Goal: Book appointment/travel/reservation

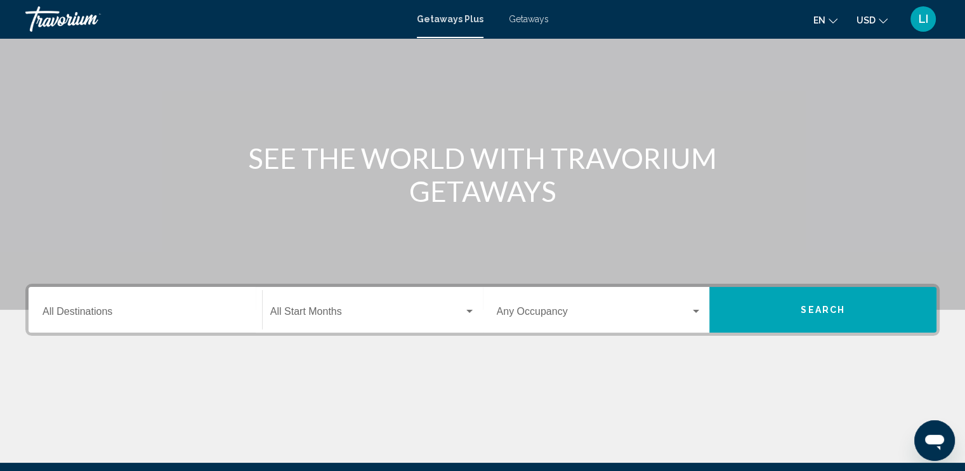
scroll to position [51, 0]
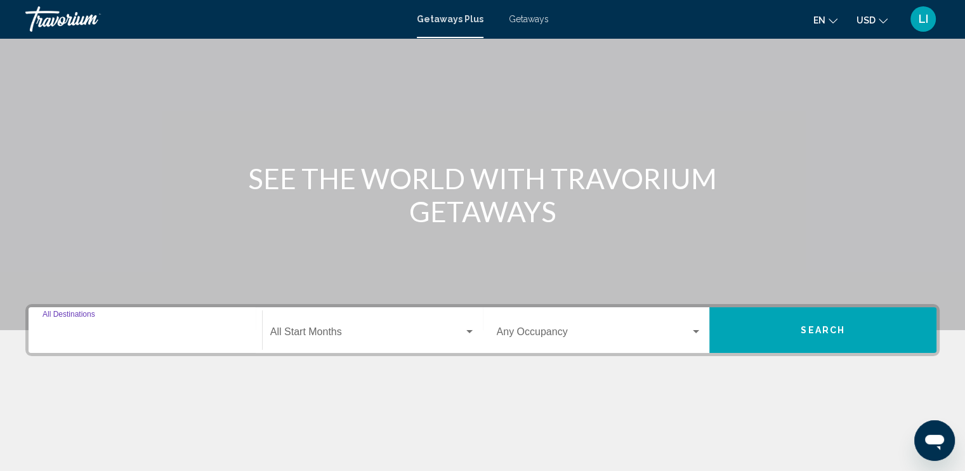
click at [86, 333] on input "Destination All Destinations" at bounding box center [146, 334] width 206 height 11
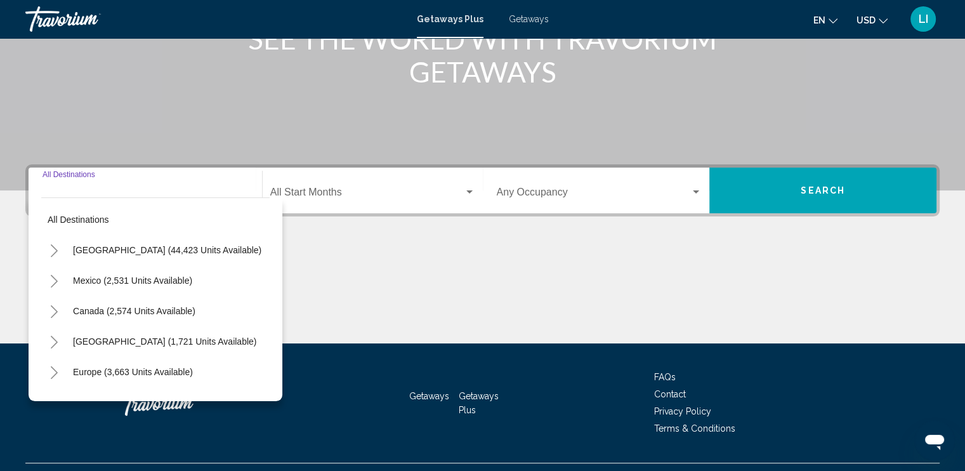
scroll to position [218, 0]
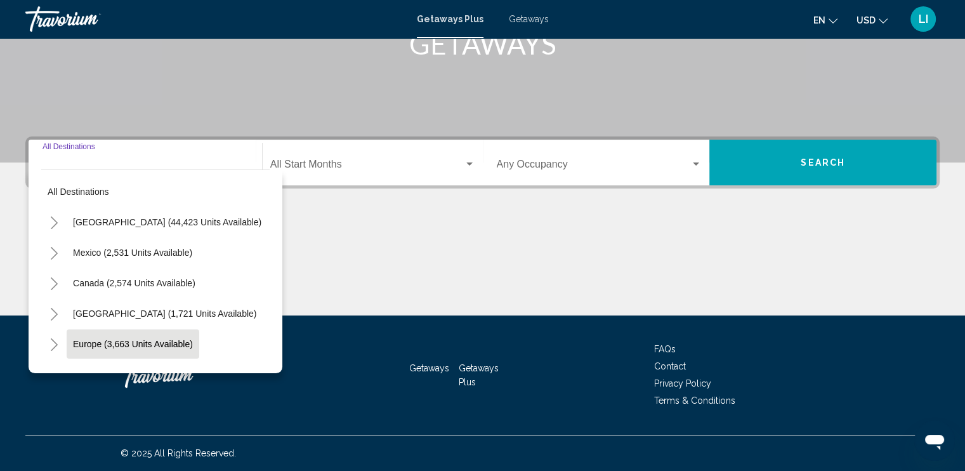
click at [180, 341] on span "Europe (3,663 units available)" at bounding box center [133, 344] width 120 height 10
type input "**********"
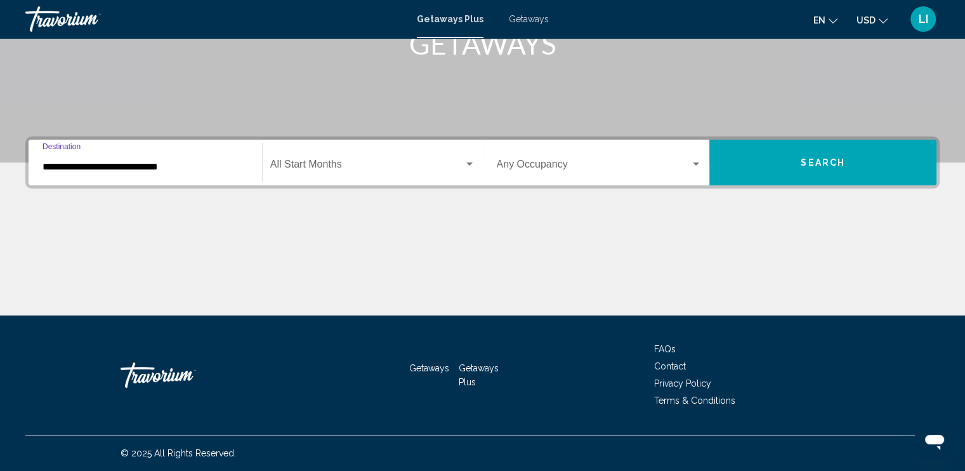
click at [307, 162] on span "Search widget" at bounding box center [367, 166] width 194 height 11
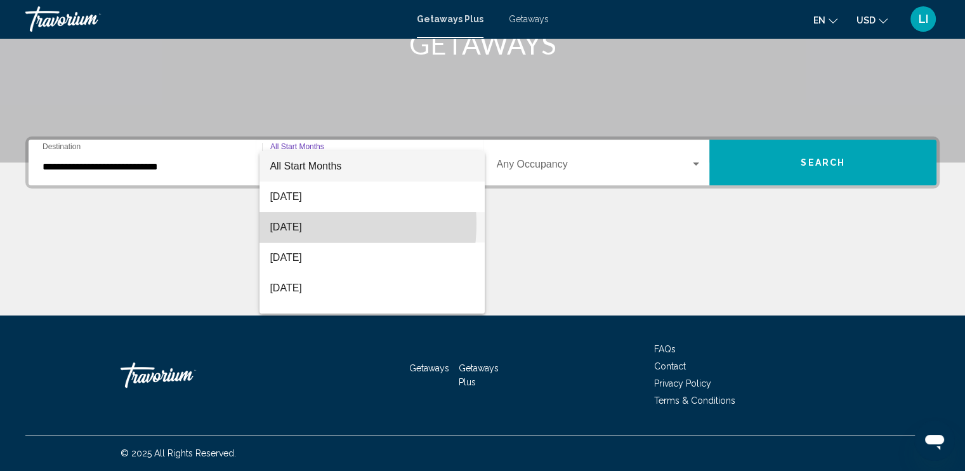
click at [310, 224] on span "[DATE]" at bounding box center [372, 227] width 205 height 30
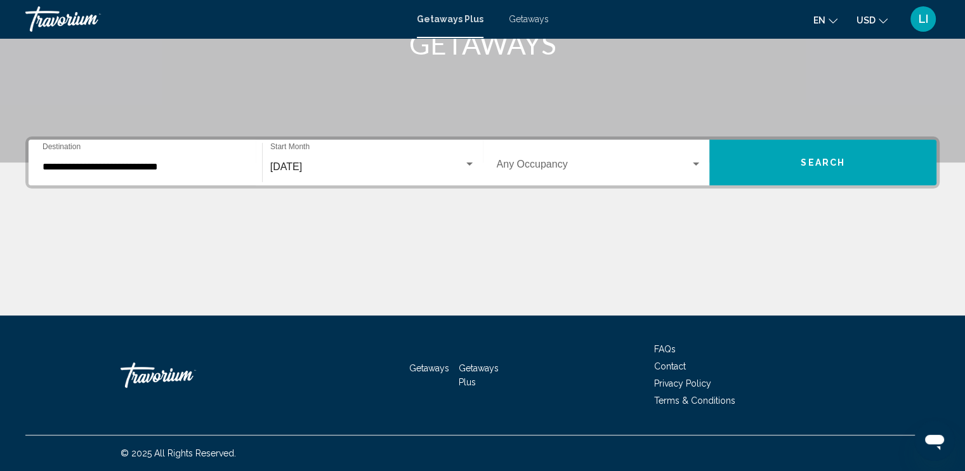
click at [637, 157] on div "Occupancy Any Occupancy" at bounding box center [600, 163] width 206 height 40
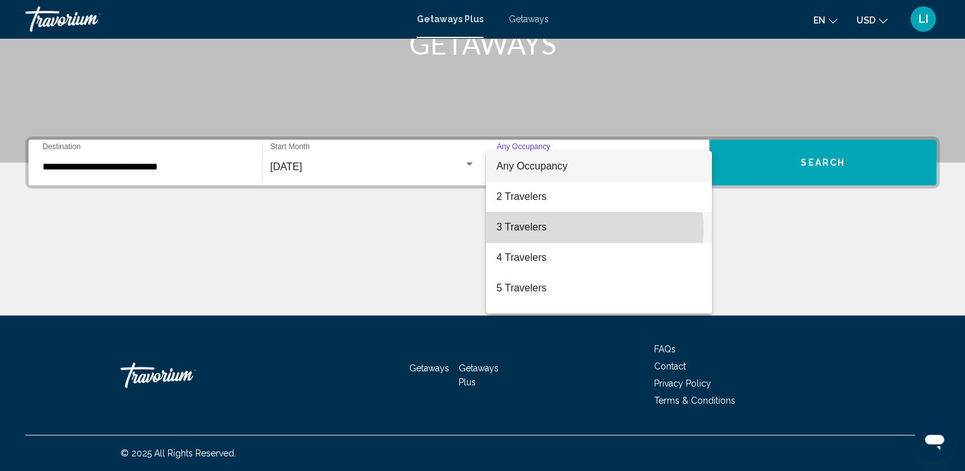
click at [558, 230] on span "3 Travelers" at bounding box center [599, 227] width 206 height 30
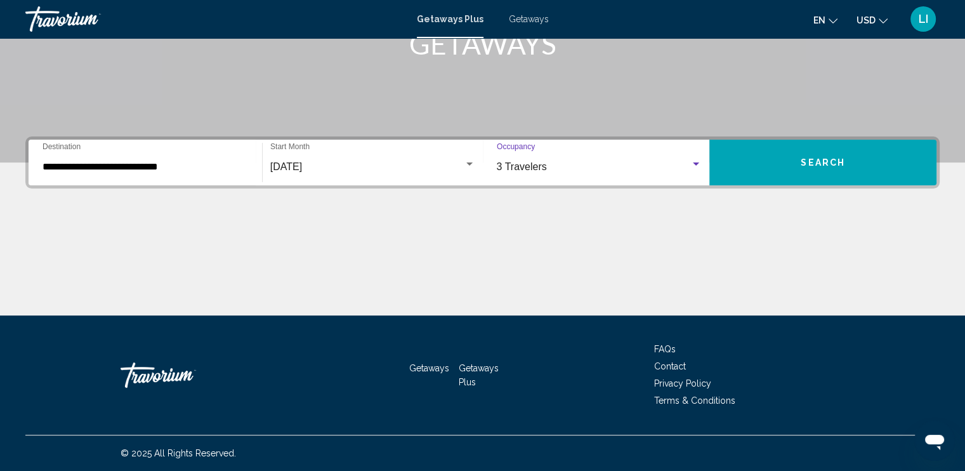
click at [779, 168] on button "Search" at bounding box center [823, 163] width 227 height 46
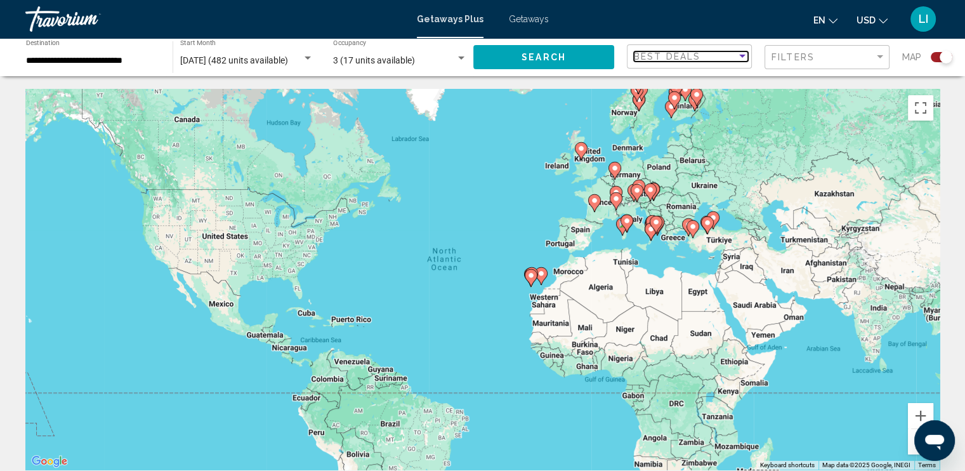
click at [739, 56] on div "Sort by" at bounding box center [742, 56] width 6 height 3
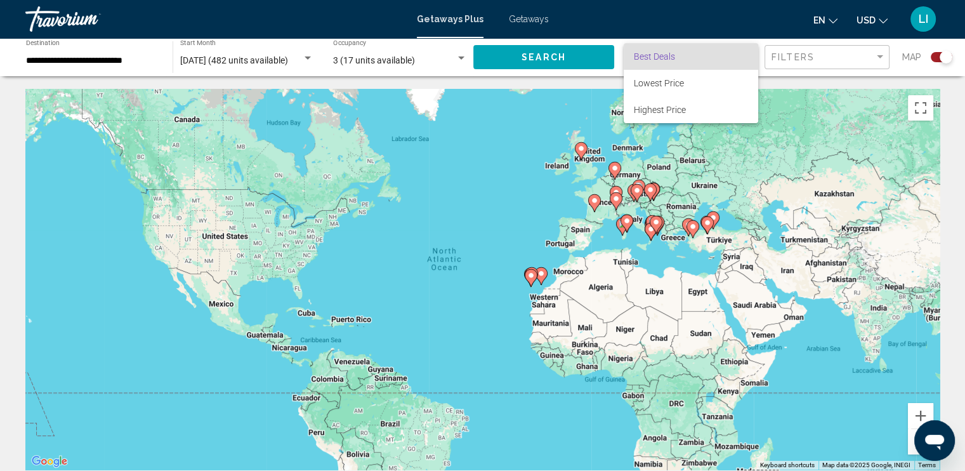
click at [449, 98] on div at bounding box center [482, 235] width 965 height 471
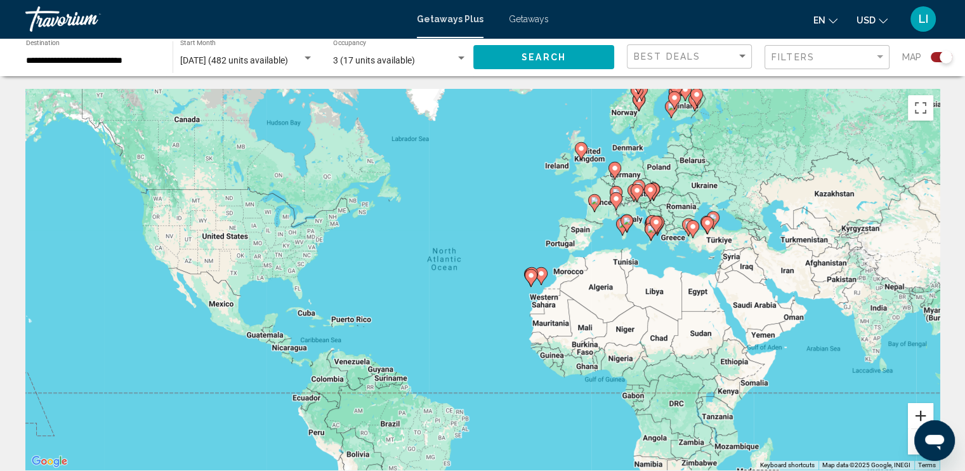
click at [916, 412] on button "Zoom in" at bounding box center [920, 415] width 25 height 25
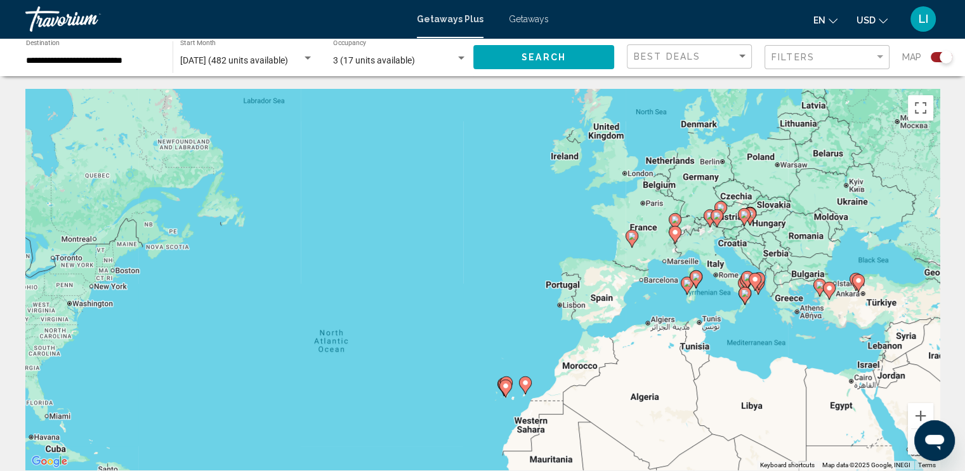
drag, startPoint x: 833, startPoint y: 148, endPoint x: 756, endPoint y: 253, distance: 129.5
click at [756, 253] on div "To activate drag with keyboard, press Alt + Enter. Once in keyboard drag state,…" at bounding box center [482, 279] width 914 height 381
click at [633, 235] on image "Main content" at bounding box center [632, 236] width 8 height 8
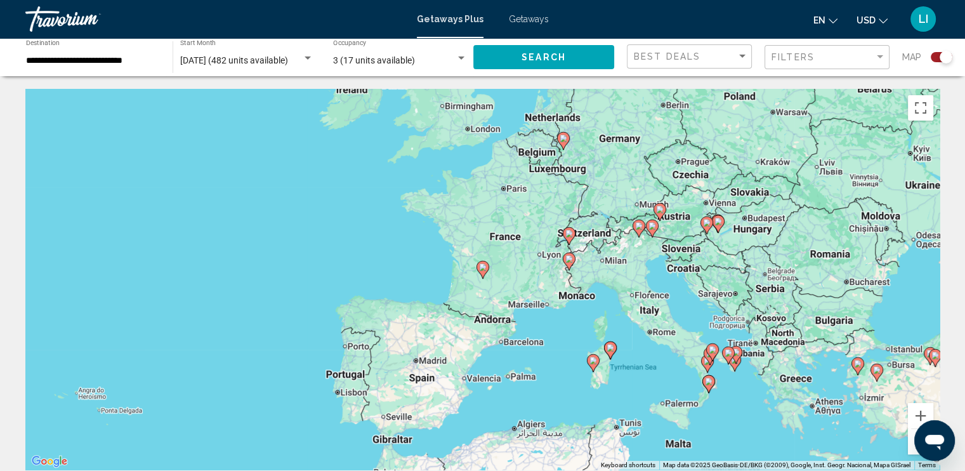
click at [483, 271] on icon "Main content" at bounding box center [482, 269] width 11 height 17
type input "**********"
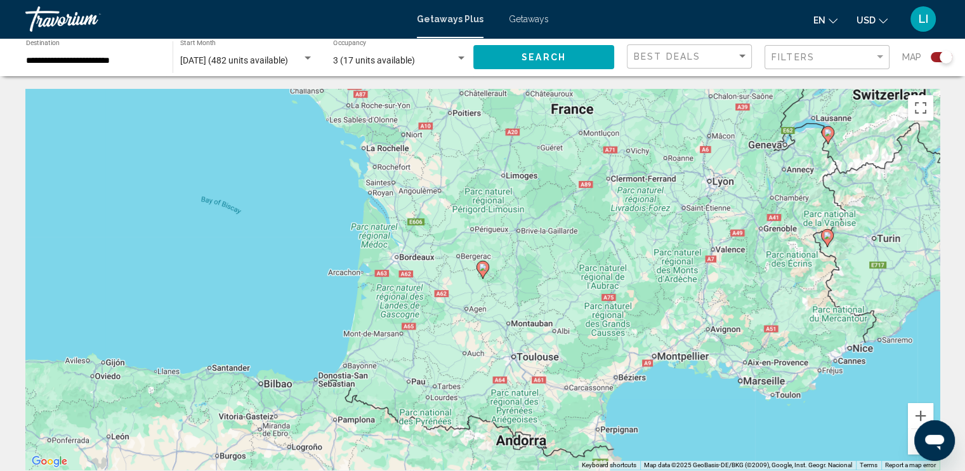
click at [482, 263] on image "Main content" at bounding box center [483, 267] width 8 height 8
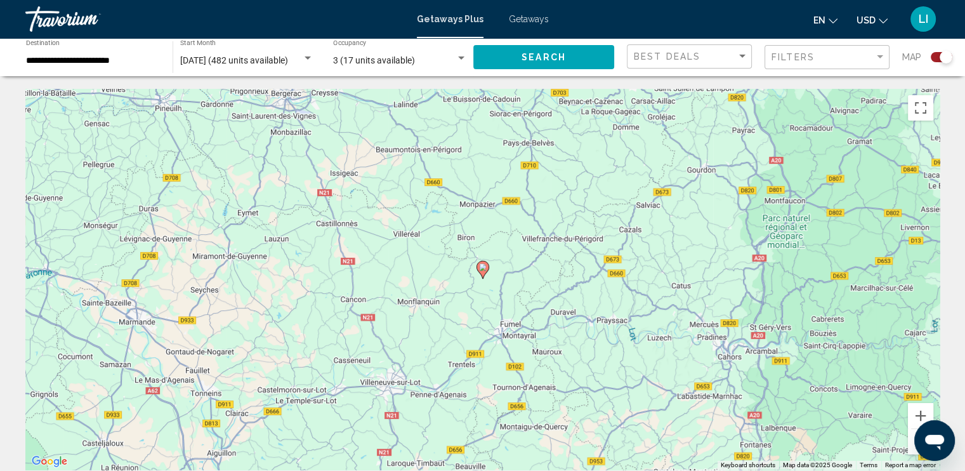
click at [485, 268] on image "Main content" at bounding box center [483, 267] width 8 height 8
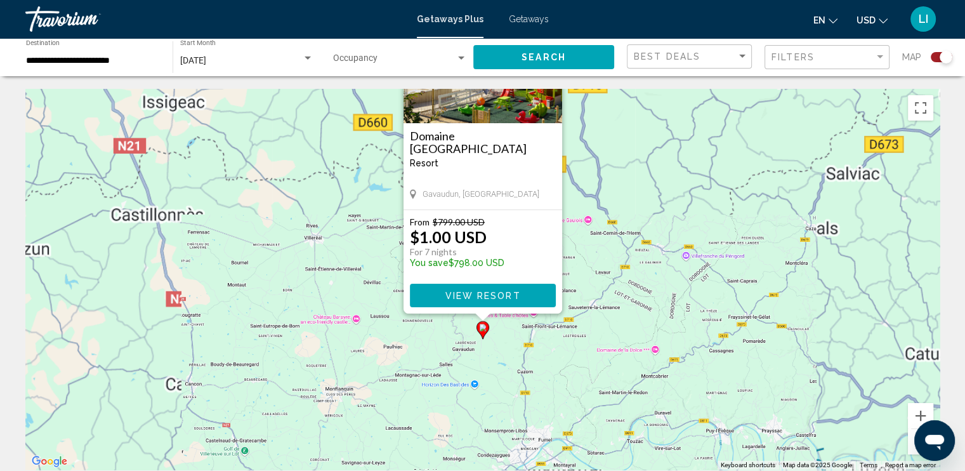
click at [483, 279] on div "To activate drag with keyboard, press Alt + Enter. Once in keyboard drag state,…" at bounding box center [940, 279] width 914 height 0
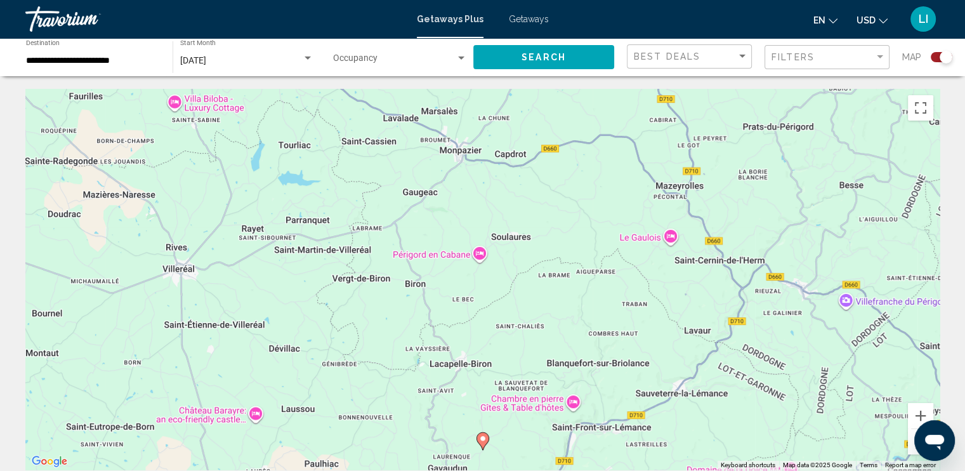
click at [911, 449] on button "Zoom out" at bounding box center [920, 441] width 25 height 25
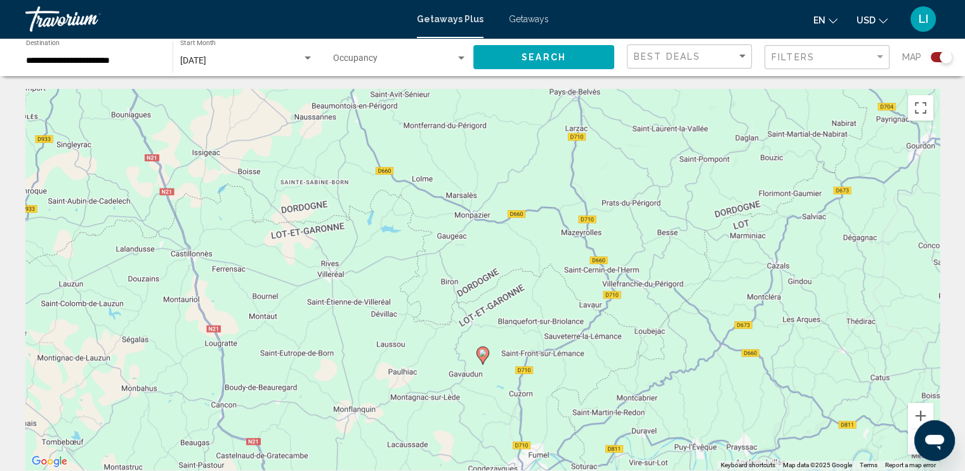
click at [480, 354] on image "Main content" at bounding box center [483, 353] width 8 height 8
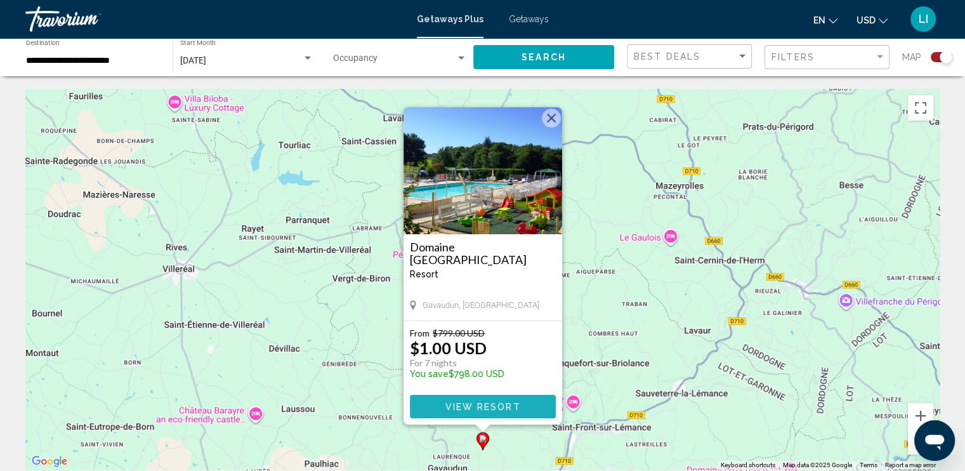
click at [463, 408] on span "View Resort" at bounding box center [483, 407] width 76 height 10
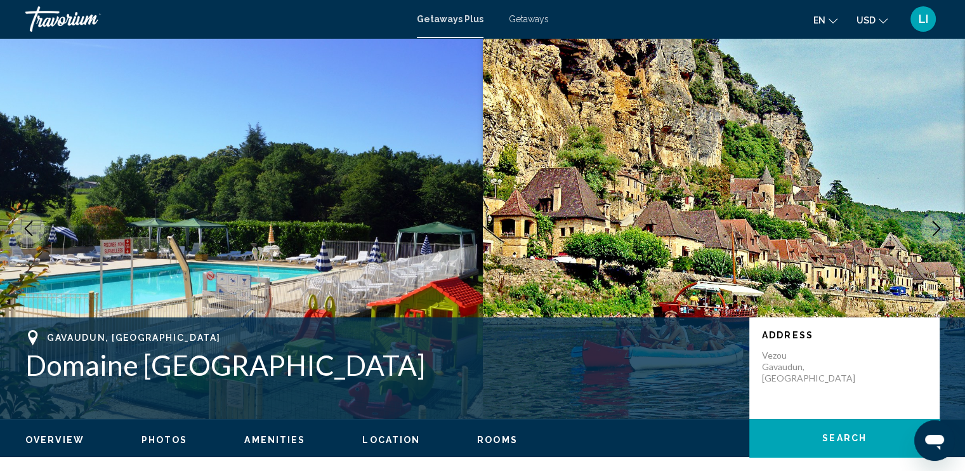
click at [938, 229] on icon "Next image" at bounding box center [936, 228] width 15 height 15
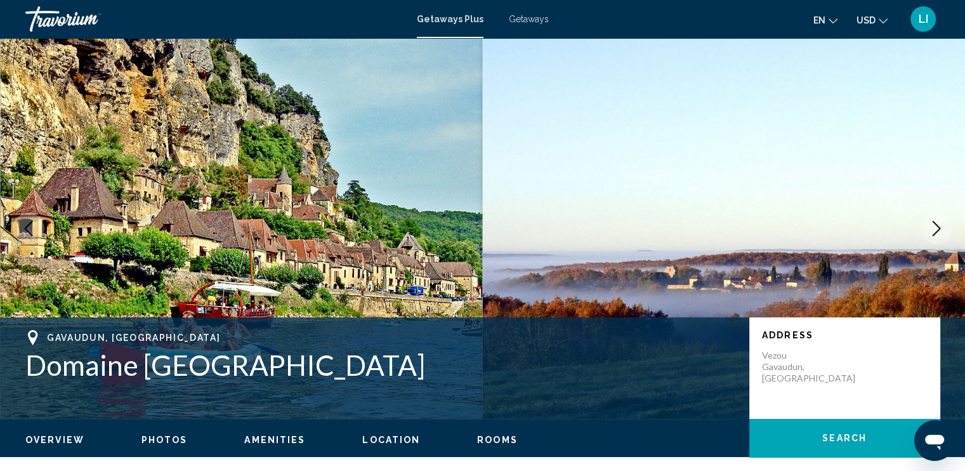
click at [935, 227] on icon "Next image" at bounding box center [936, 228] width 15 height 15
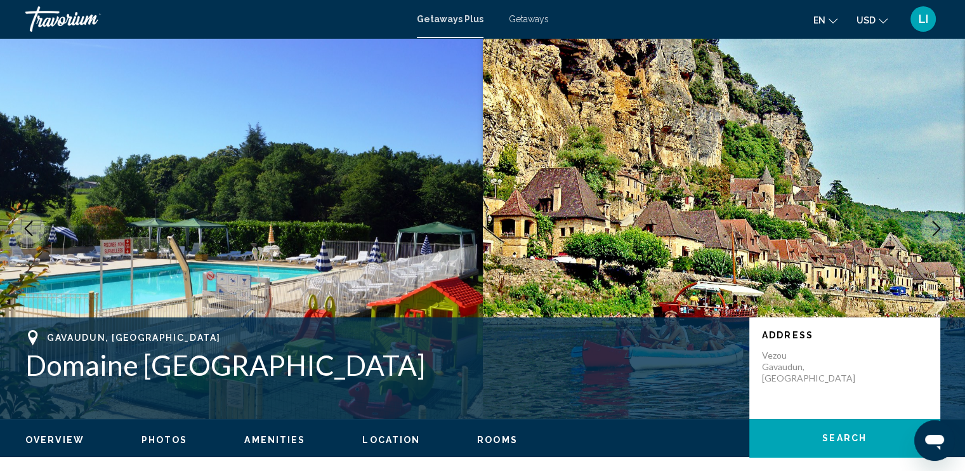
click at [935, 227] on icon "Next image" at bounding box center [936, 228] width 15 height 15
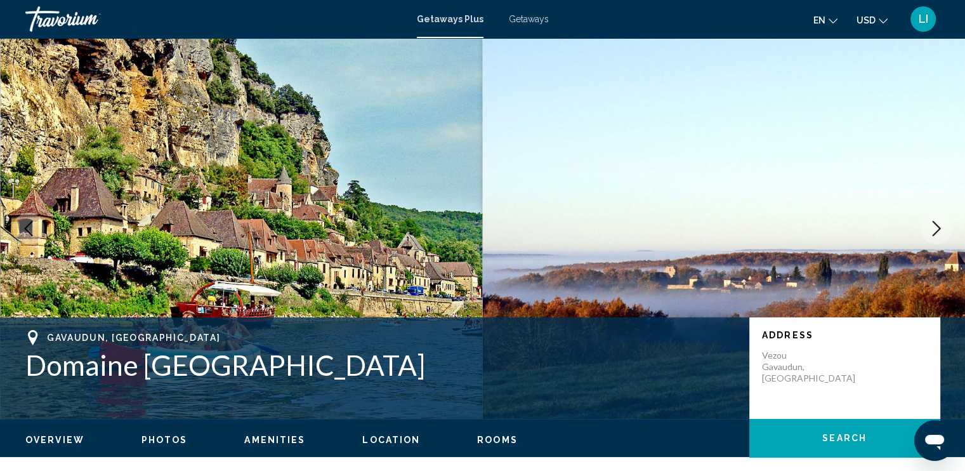
click at [935, 227] on icon "Next image" at bounding box center [936, 228] width 15 height 15
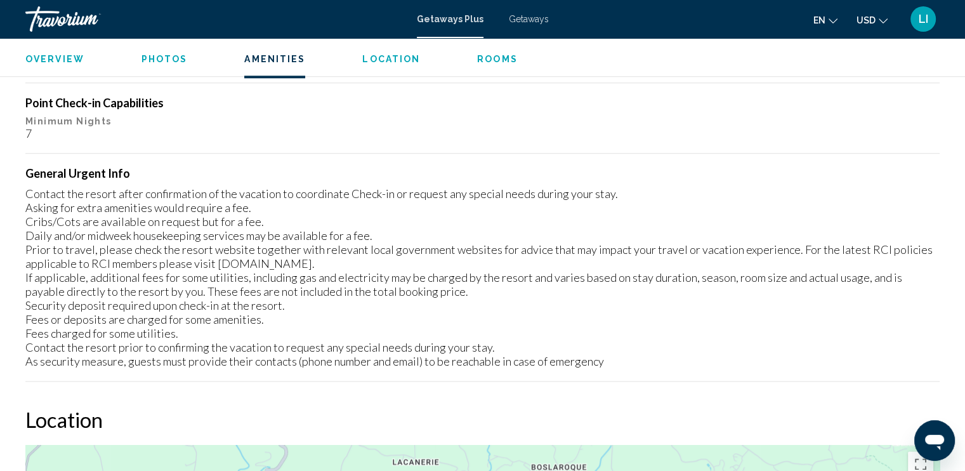
scroll to position [1538, 0]
